Goal: Information Seeking & Learning: Learn about a topic

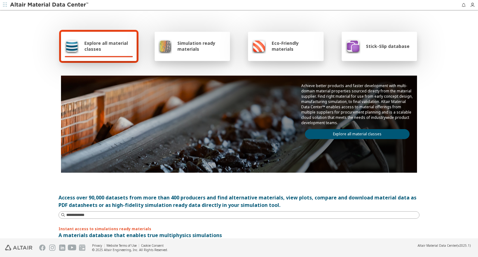
click at [201, 48] on span "Simulation ready materials" at bounding box center [201, 46] width 49 height 12
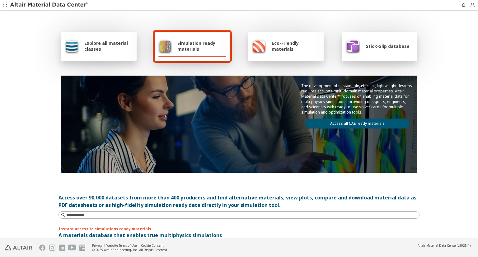
click at [342, 125] on link "Access all CAE ready materials" at bounding box center [357, 124] width 105 height 10
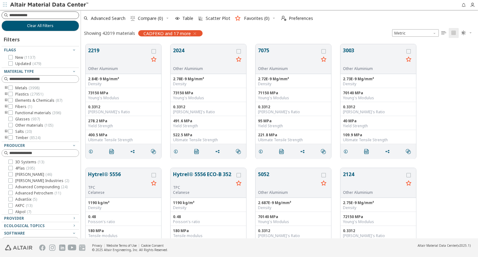
scroll to position [194, 392]
click at [26, 14] on input at bounding box center [43, 15] width 69 height 6
type input "*********"
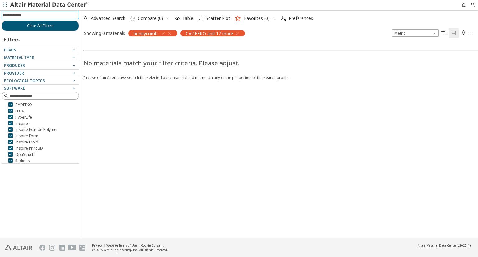
click at [238, 34] on icon "button" at bounding box center [237, 33] width 5 height 5
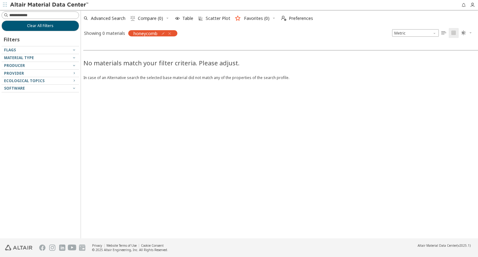
click at [31, 3] on img at bounding box center [49, 5] width 79 height 6
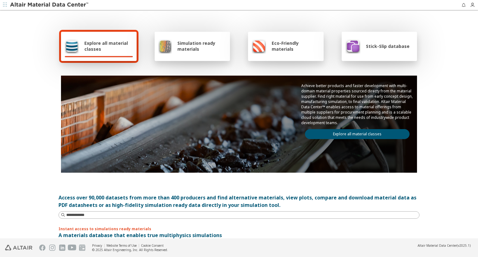
click at [103, 43] on span "Explore all material classes" at bounding box center [108, 46] width 49 height 12
click at [334, 130] on link "Explore all material classes" at bounding box center [357, 134] width 105 height 10
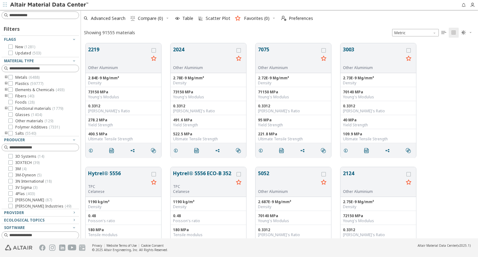
scroll to position [195, 392]
click at [44, 16] on input at bounding box center [41, 15] width 76 height 7
type input "*********"
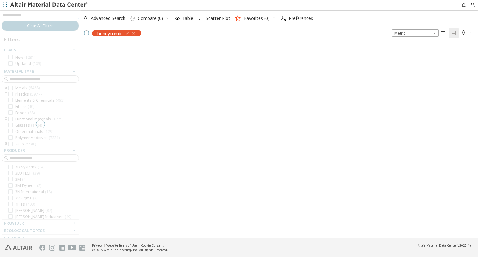
scroll to position [194, 392]
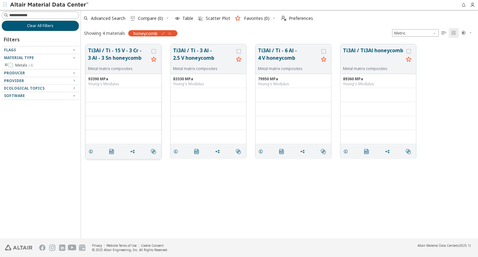
click at [124, 58] on button "Ti3Al / Ti - 15 V - 3 Cr - 3 Al - 3 Sn honeycomb" at bounding box center [118, 57] width 61 height 20
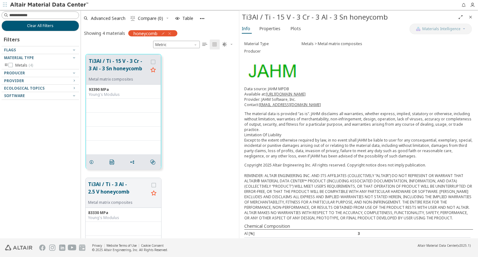
click at [266, 34] on div "Info Properties Plots" at bounding box center [324, 30] width 170 height 12
click at [265, 31] on span "Properties" at bounding box center [269, 29] width 21 height 10
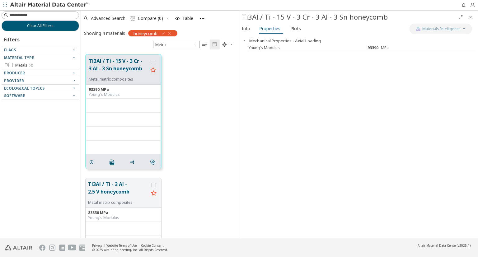
click at [173, 33] on div "honeycomb" at bounding box center [152, 33] width 49 height 6
click at [173, 32] on div "honeycomb" at bounding box center [152, 33] width 49 height 6
click at [207, 72] on div "Ti3Al / Ti - 15 V - 3 Cr - 3 Al - 3 Sn honeycomb Metal matrix composites 93390 …" at bounding box center [160, 111] width 158 height 124
click at [473, 18] on icon "Close" at bounding box center [470, 17] width 5 height 5
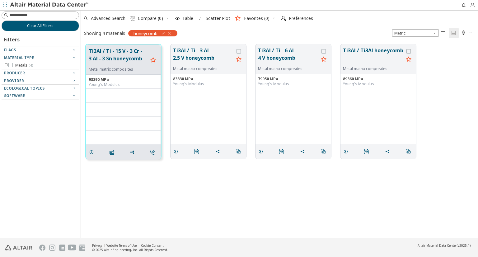
scroll to position [194, 392]
click at [223, 67] on div "Metal matrix composites" at bounding box center [203, 68] width 61 height 5
click at [216, 57] on button "Ti3Al / Ti - 3 Al - 2.5 V honeycomb" at bounding box center [203, 57] width 61 height 20
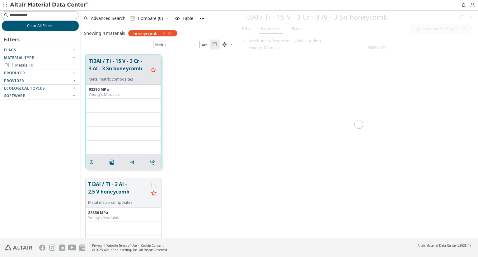
scroll to position [184, 153]
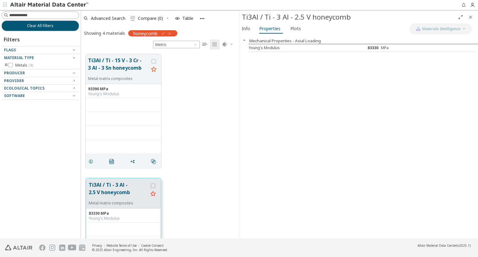
click at [247, 41] on span "button" at bounding box center [244, 40] width 7 height 5
click at [247, 41] on icon "button" at bounding box center [244, 40] width 5 height 5
click at [246, 31] on span "Info" at bounding box center [246, 29] width 8 height 10
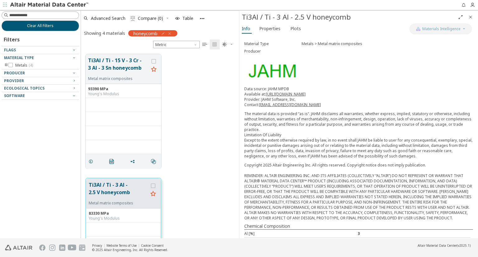
click at [472, 18] on icon "Close" at bounding box center [470, 17] width 5 height 5
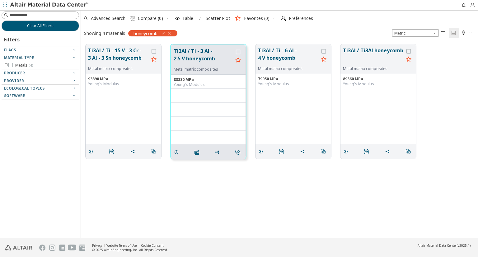
click at [55, 9] on div at bounding box center [44, 5] width 89 height 10
click at [55, 6] on img at bounding box center [49, 5] width 79 height 6
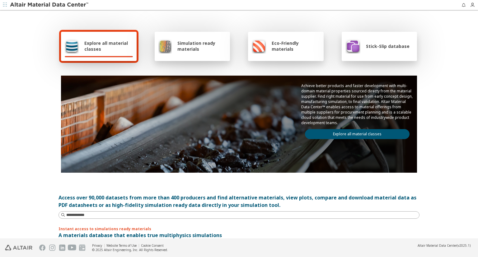
click at [317, 47] on span "Eco-Friendly materials" at bounding box center [296, 46] width 48 height 12
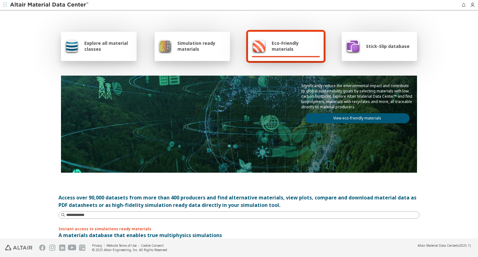
click at [356, 50] on img at bounding box center [353, 46] width 15 height 15
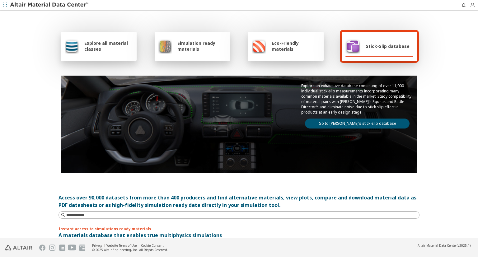
click at [358, 123] on link "Go to [PERSON_NAME]’s stick-slip database" at bounding box center [357, 124] width 105 height 10
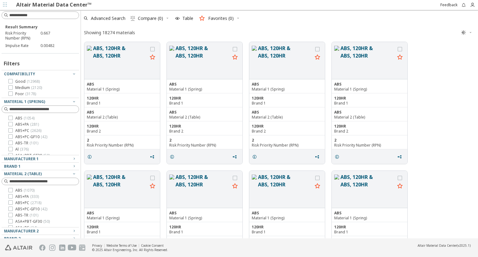
scroll to position [5, 5]
click at [16, 13] on input at bounding box center [41, 15] width 76 height 7
type input "*********"
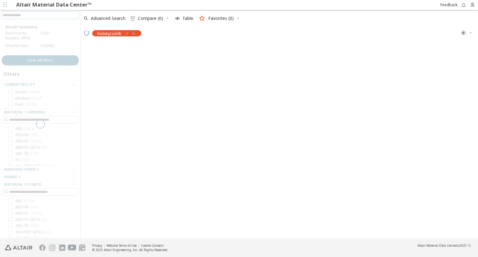
scroll to position [194, 392]
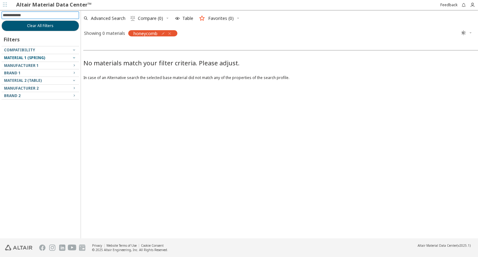
click at [62, 58] on div "Material 1 (Spring)" at bounding box center [38, 57] width 68 height 5
click at [62, 59] on div "Material 1 (Spring)" at bounding box center [38, 57] width 68 height 5
click at [42, 16] on input at bounding box center [43, 15] width 69 height 6
click at [42, 16] on input at bounding box center [41, 15] width 76 height 7
click at [169, 35] on icon "button" at bounding box center [169, 33] width 5 height 5
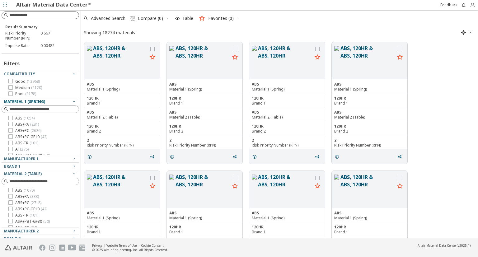
scroll to position [5, 5]
click at [34, 12] on input at bounding box center [41, 15] width 76 height 7
type input "******"
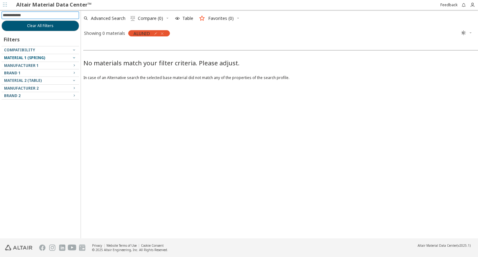
click at [166, 33] on div "ALUNID" at bounding box center [149, 33] width 42 height 6
click at [165, 33] on div "ALUNID" at bounding box center [149, 33] width 42 height 6
click at [164, 35] on icon "button" at bounding box center [162, 33] width 5 height 5
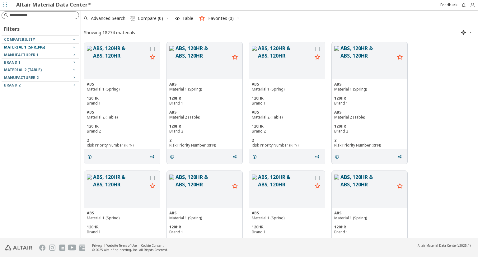
click at [34, 15] on input at bounding box center [43, 15] width 69 height 6
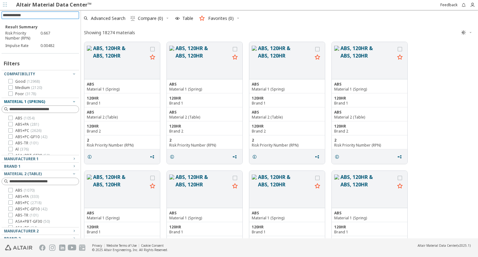
scroll to position [195, 392]
type input "*"
type input "**********"
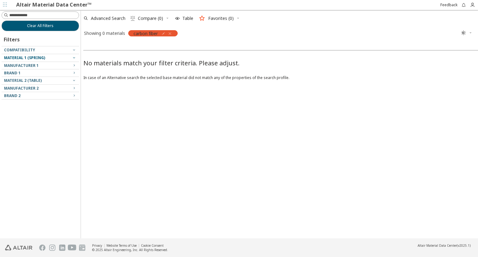
click at [173, 32] on div "carbon fiber" at bounding box center [152, 33] width 49 height 6
click at [172, 34] on icon "button" at bounding box center [169, 33] width 5 height 5
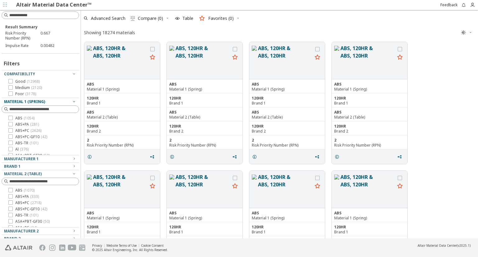
scroll to position [195, 392]
click at [49, 74] on div "Compatibility" at bounding box center [38, 74] width 68 height 5
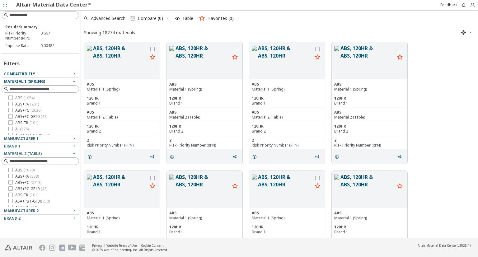
click at [50, 82] on div "Material 1 (Spring)" at bounding box center [38, 81] width 68 height 5
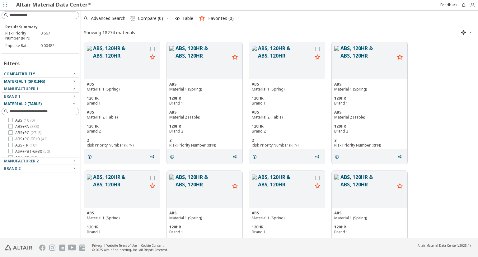
click at [44, 102] on div "Material 2 (Table)" at bounding box center [38, 103] width 68 height 5
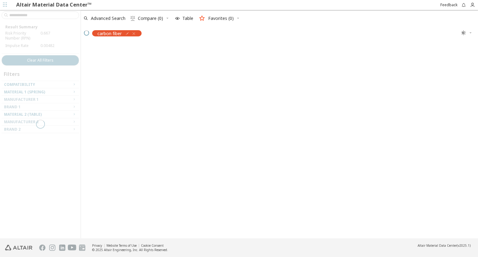
scroll to position [194, 392]
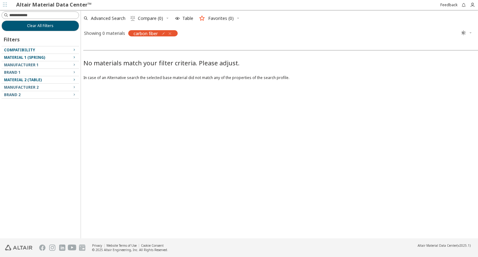
click at [50, 4] on link "Altair Material Data Center™" at bounding box center [53, 4] width 75 height 7
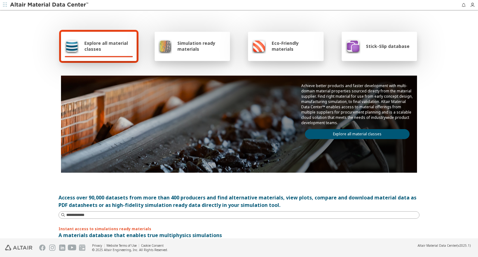
click at [199, 50] on span "Simulation ready materials" at bounding box center [201, 46] width 49 height 12
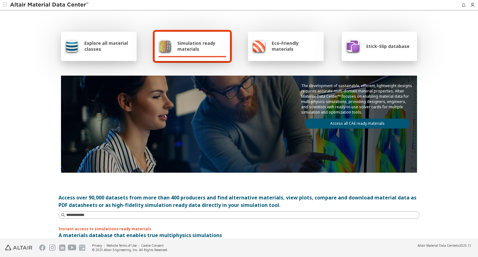
click at [196, 47] on span "Simulation ready materials" at bounding box center [201, 46] width 49 height 12
click at [346, 123] on link "Access all CAE ready materials" at bounding box center [357, 124] width 105 height 10
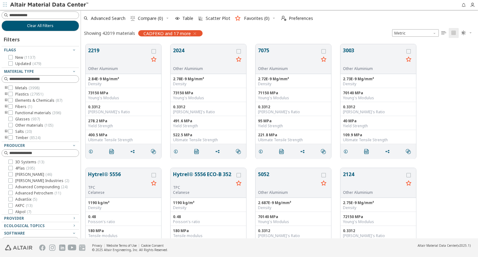
scroll to position [194, 392]
click at [53, 15] on input at bounding box center [43, 15] width 69 height 6
type input "**********"
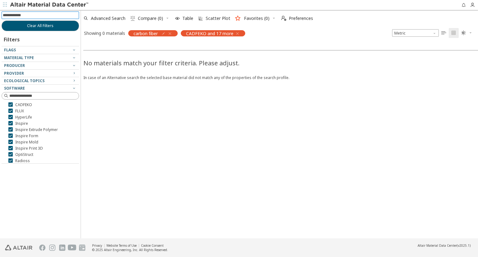
click at [239, 34] on icon "button" at bounding box center [237, 33] width 5 height 5
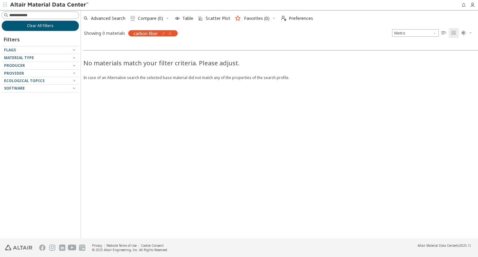
click at [171, 35] on icon "button" at bounding box center [169, 33] width 5 height 5
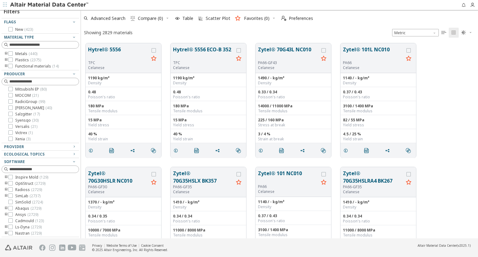
scroll to position [37, 0]
click at [6, 182] on icon "toogle group" at bounding box center [6, 183] width 4 height 5
click at [22, 193] on div at bounding box center [20, 190] width 4 height 4
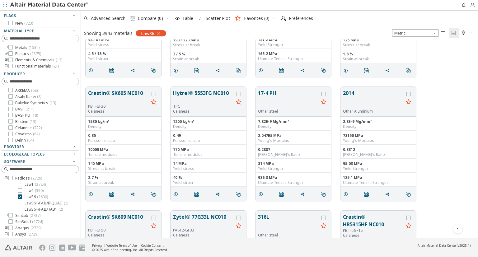
click at [46, 7] on img at bounding box center [49, 5] width 79 height 6
